Goal: Book appointment/travel/reservation

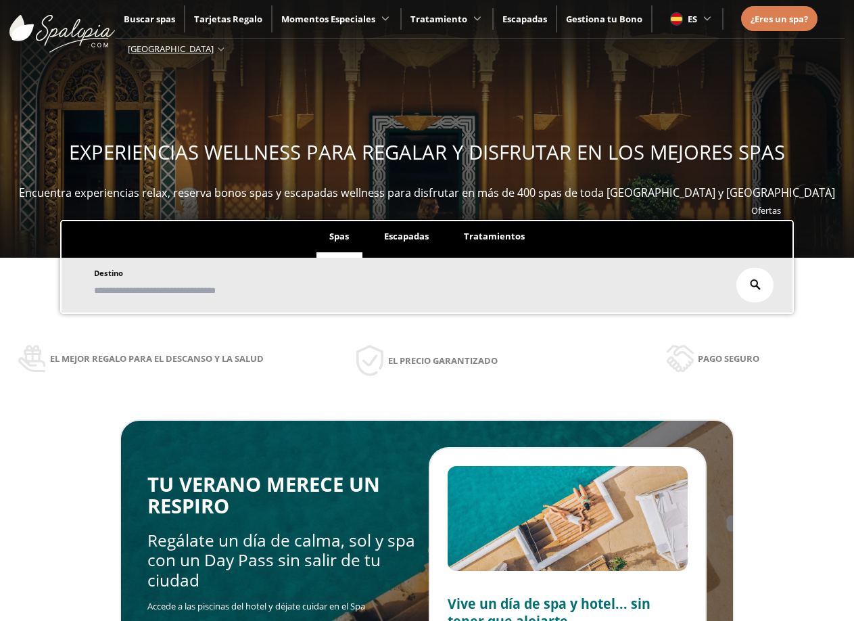
click at [405, 240] on span "Escapadas" at bounding box center [406, 236] width 45 height 12
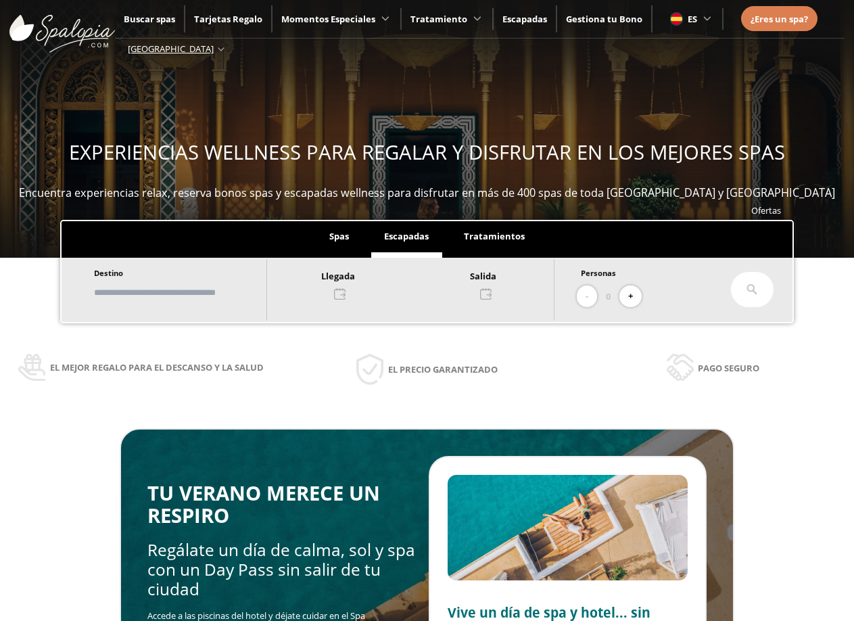
click at [344, 290] on div at bounding box center [410, 284] width 287 height 32
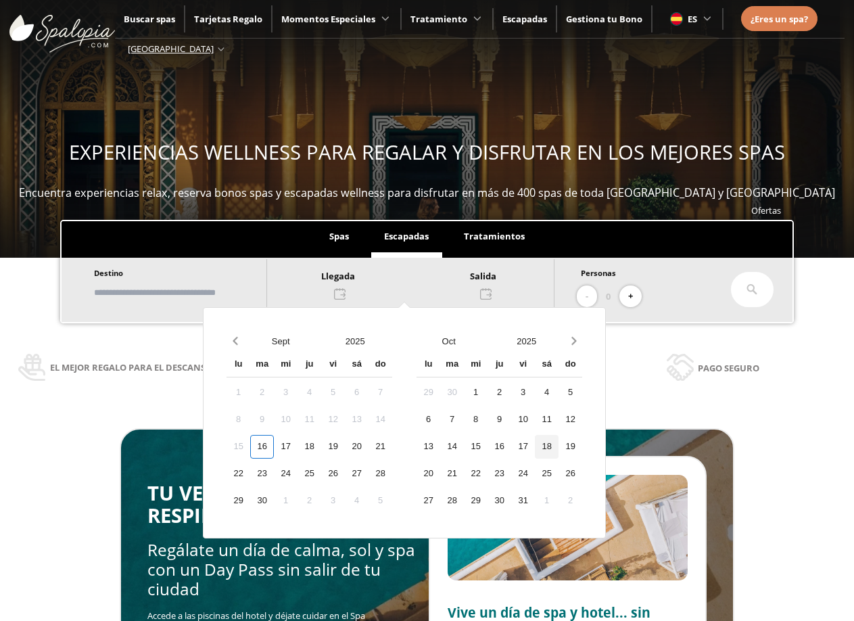
click at [555, 441] on div "18" at bounding box center [547, 447] width 24 height 24
click at [582, 447] on div "19" at bounding box center [571, 447] width 24 height 24
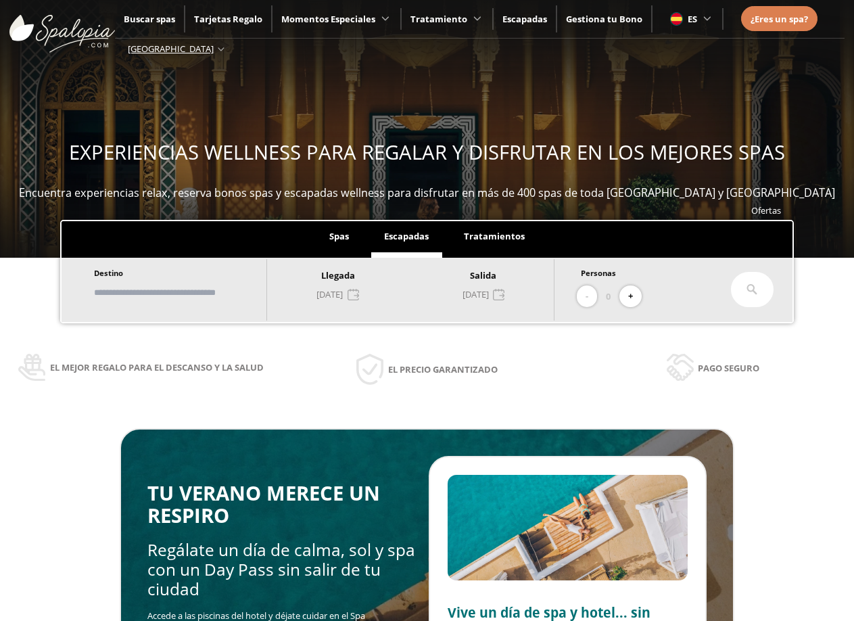
click at [159, 284] on input "text" at bounding box center [173, 293] width 168 height 24
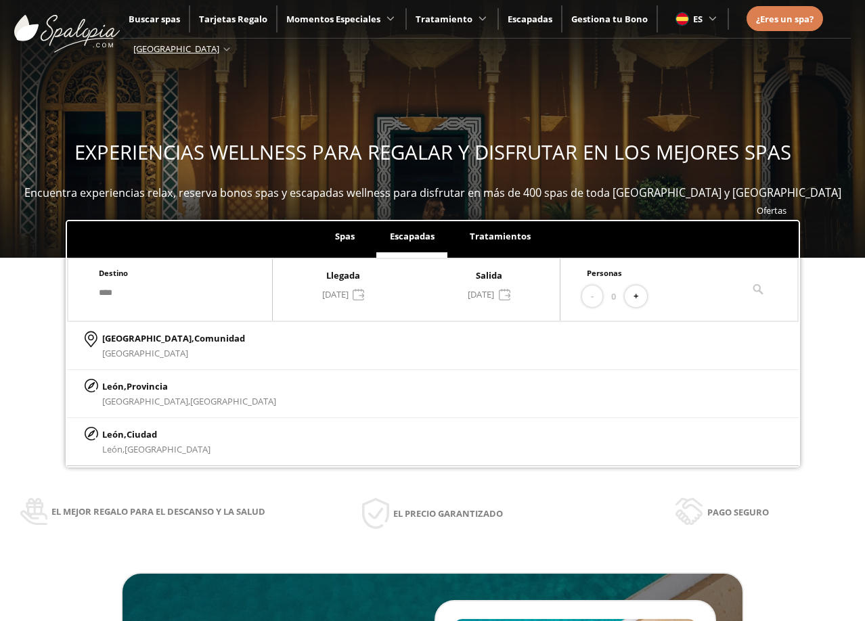
click at [198, 436] on div "[GEOGRAPHIC_DATA], [GEOGRAPHIC_DATA], [GEOGRAPHIC_DATA]" at bounding box center [432, 442] width 731 height 48
type input "****"
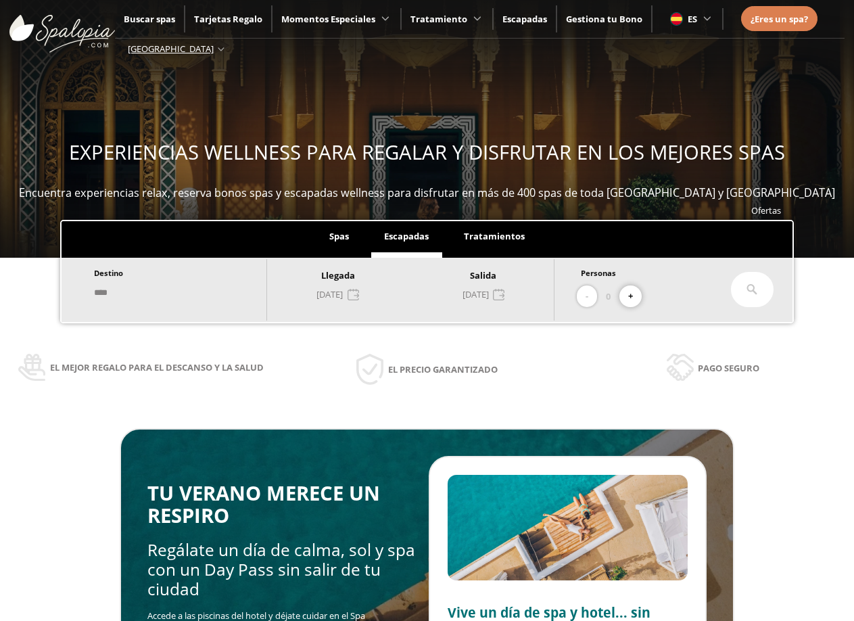
click at [633, 294] on button "+" at bounding box center [631, 296] width 22 height 22
click at [745, 284] on div at bounding box center [752, 289] width 43 height 35
